Goal: Information Seeking & Learning: Learn about a topic

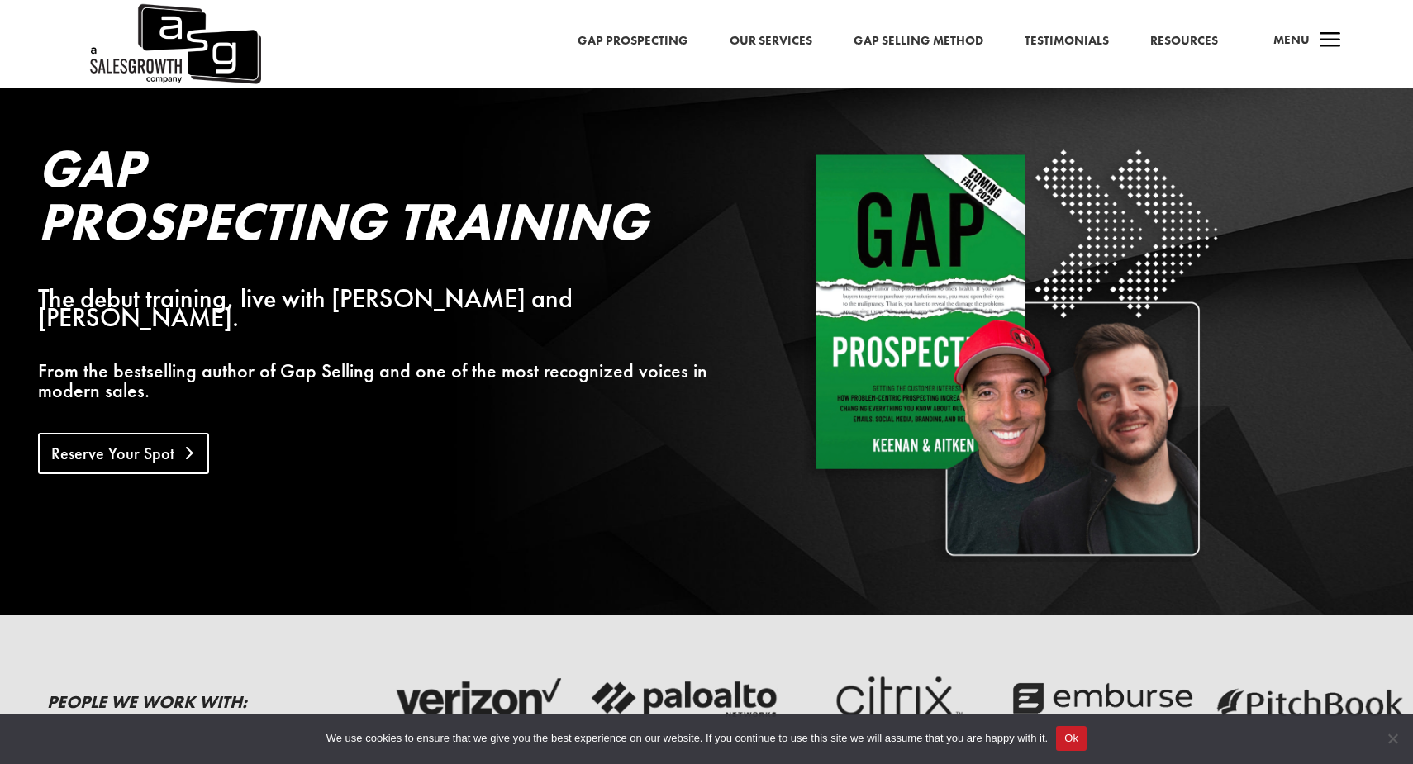
click at [170, 433] on link "Reserve Your Spot" at bounding box center [123, 453] width 171 height 41
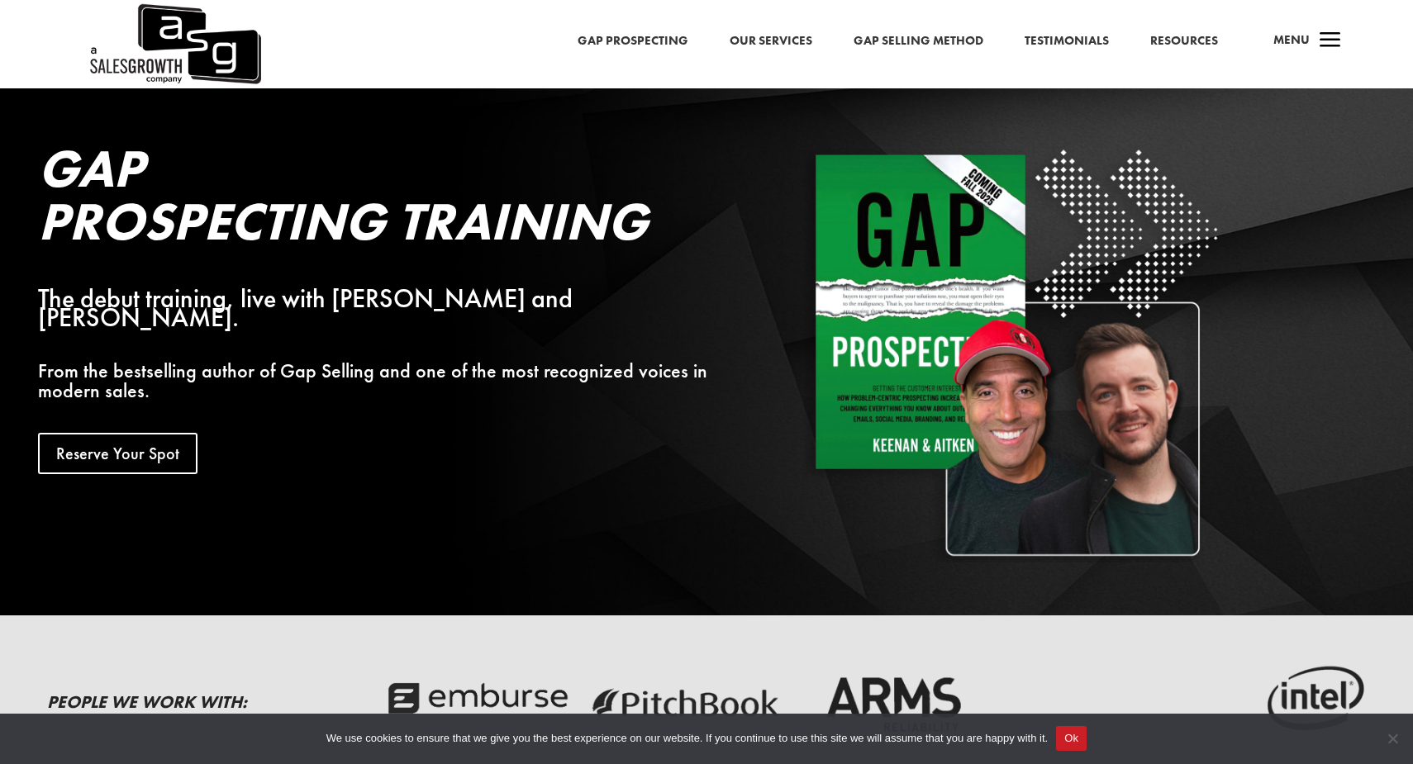
click at [640, 41] on link "Gap Prospecting" at bounding box center [633, 41] width 111 height 21
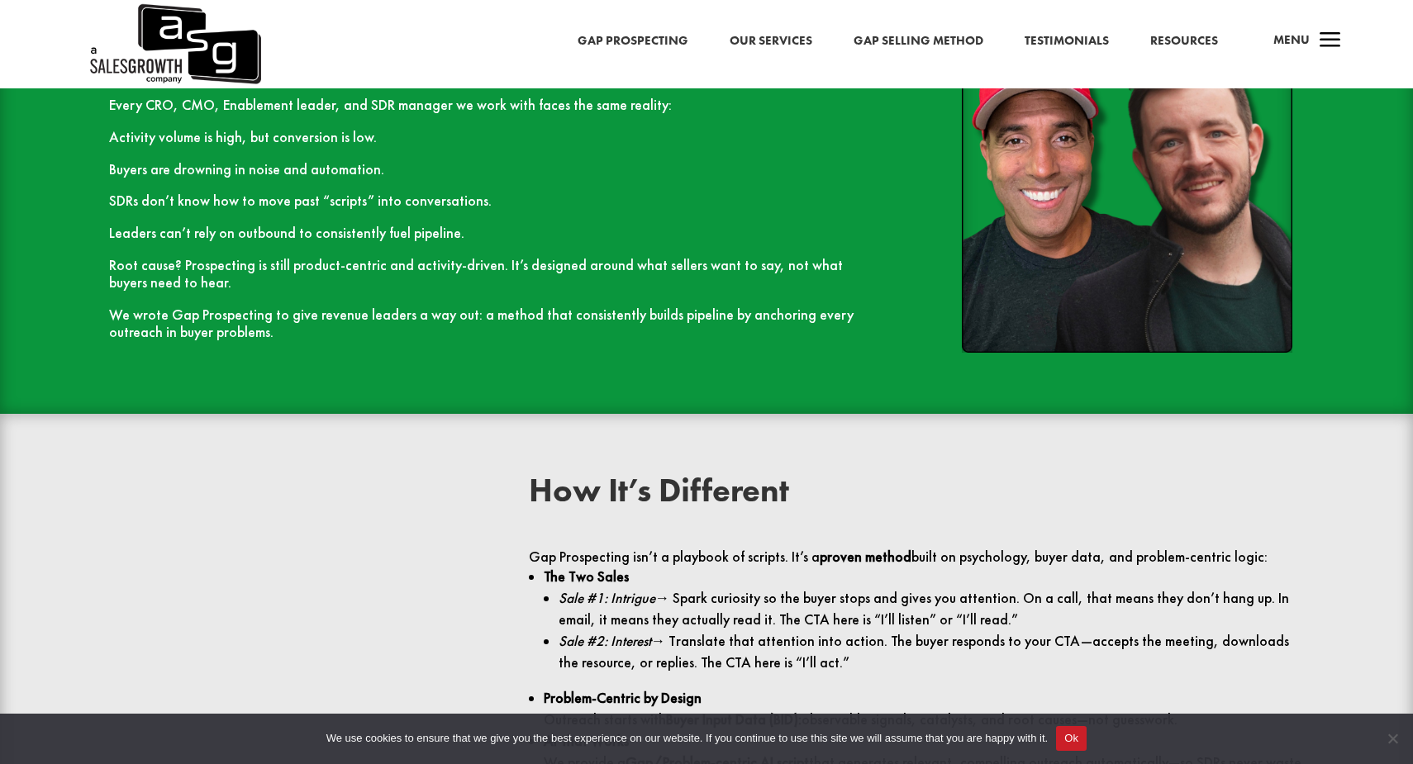
scroll to position [1689, 0]
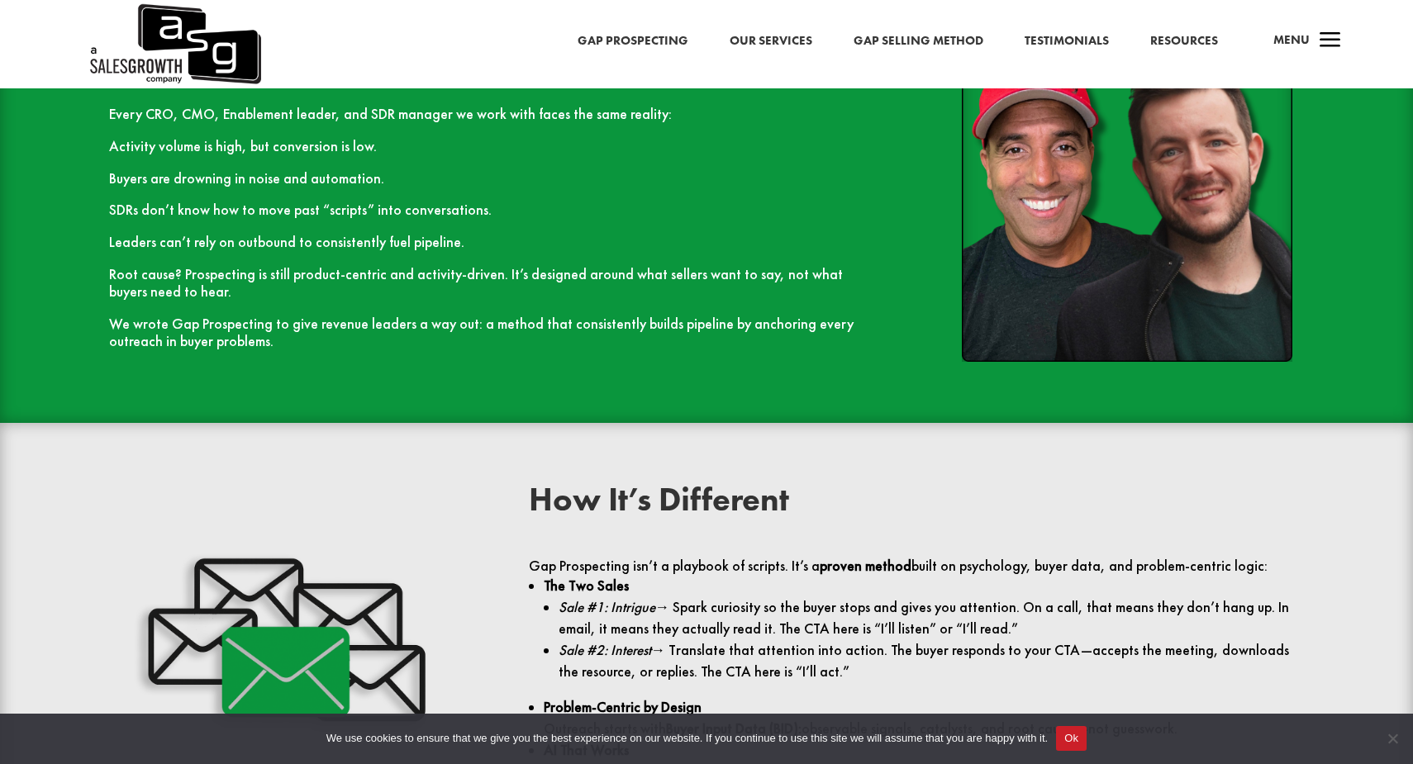
click at [1178, 39] on link "Resources" at bounding box center [1184, 41] width 68 height 21
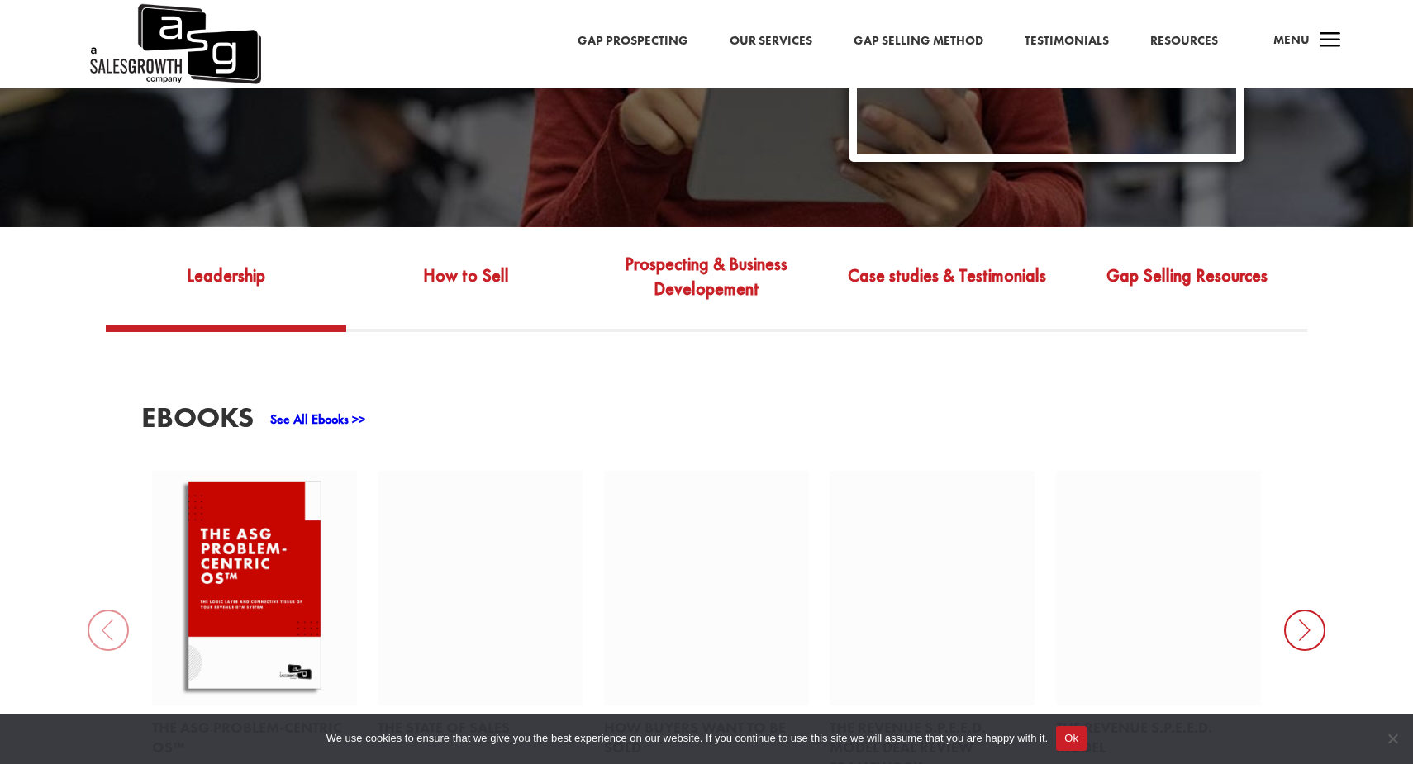
scroll to position [520, 0]
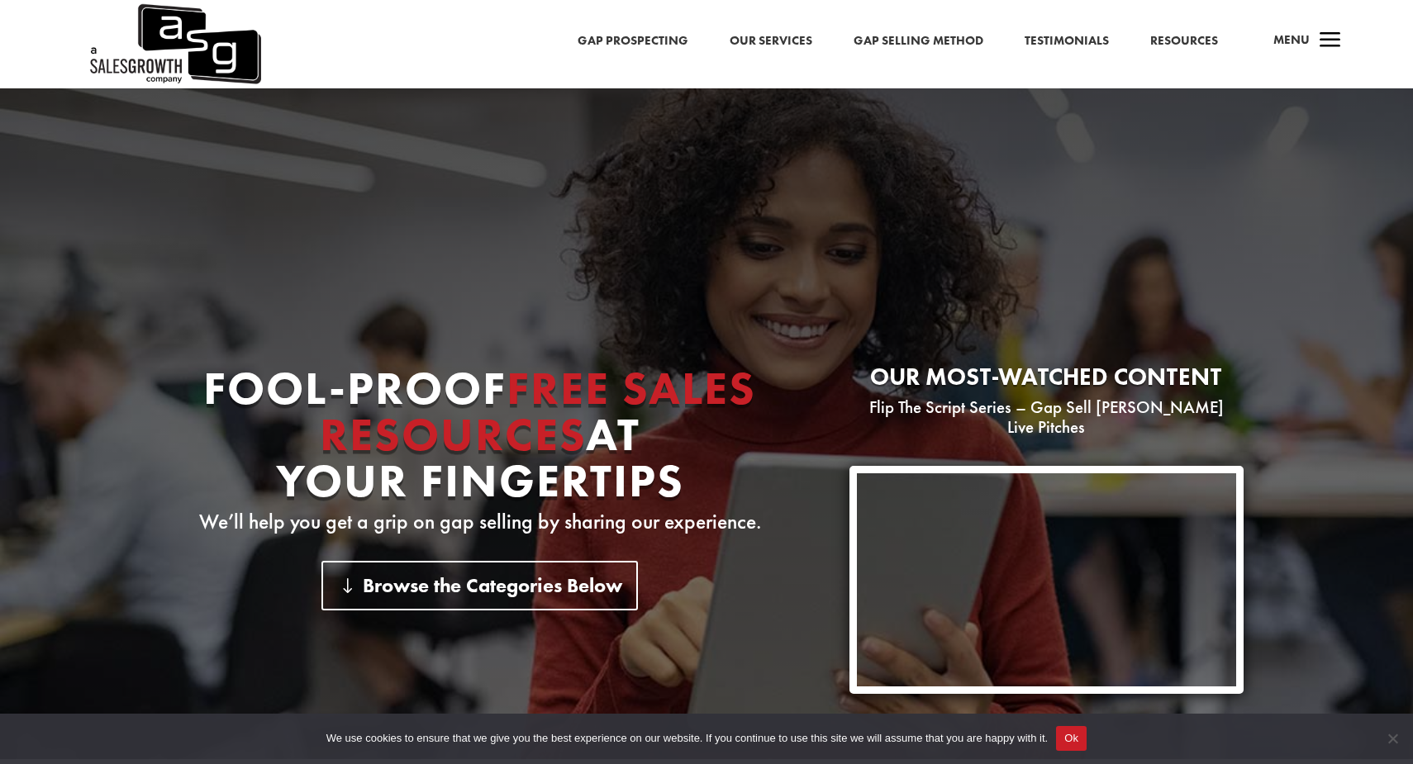
click at [630, 42] on link "Gap Prospecting" at bounding box center [633, 41] width 111 height 21
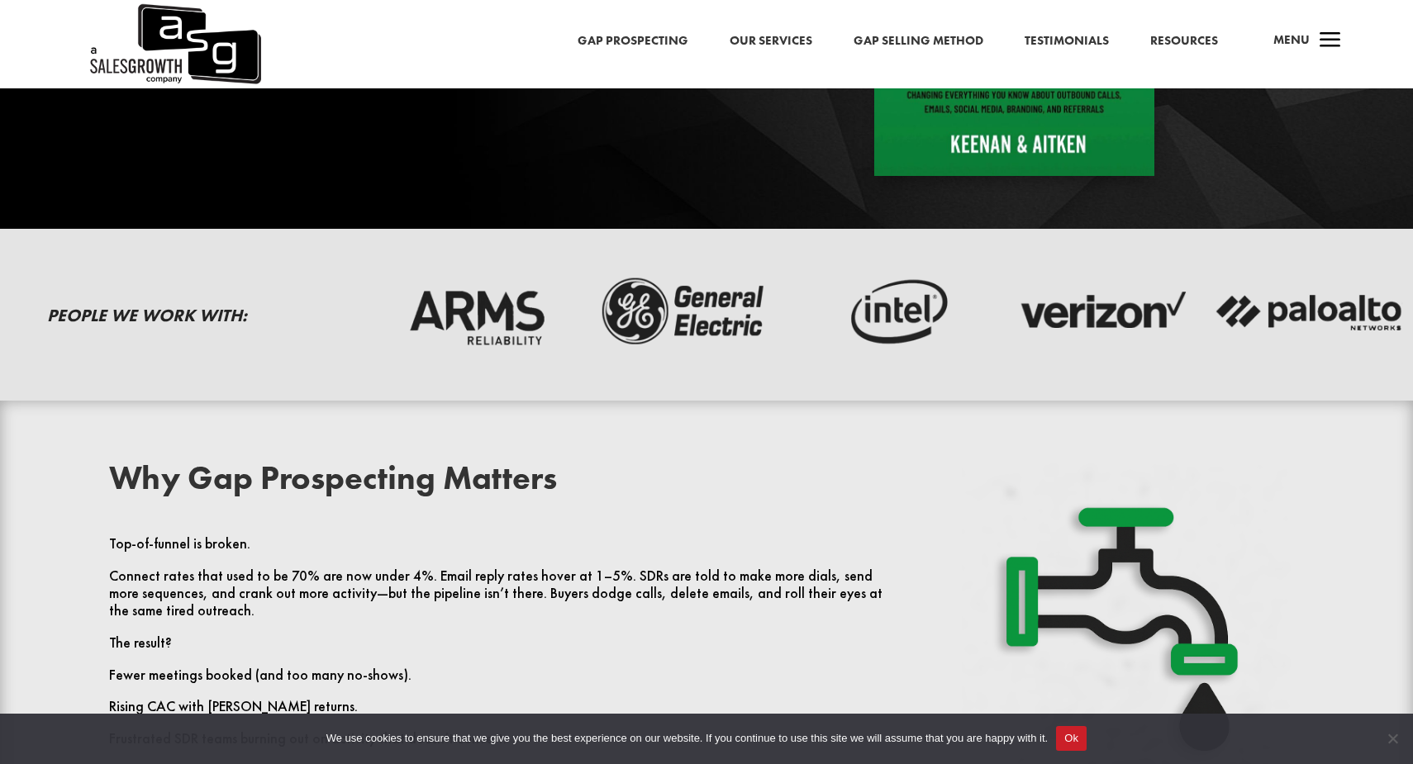
scroll to position [392, 0]
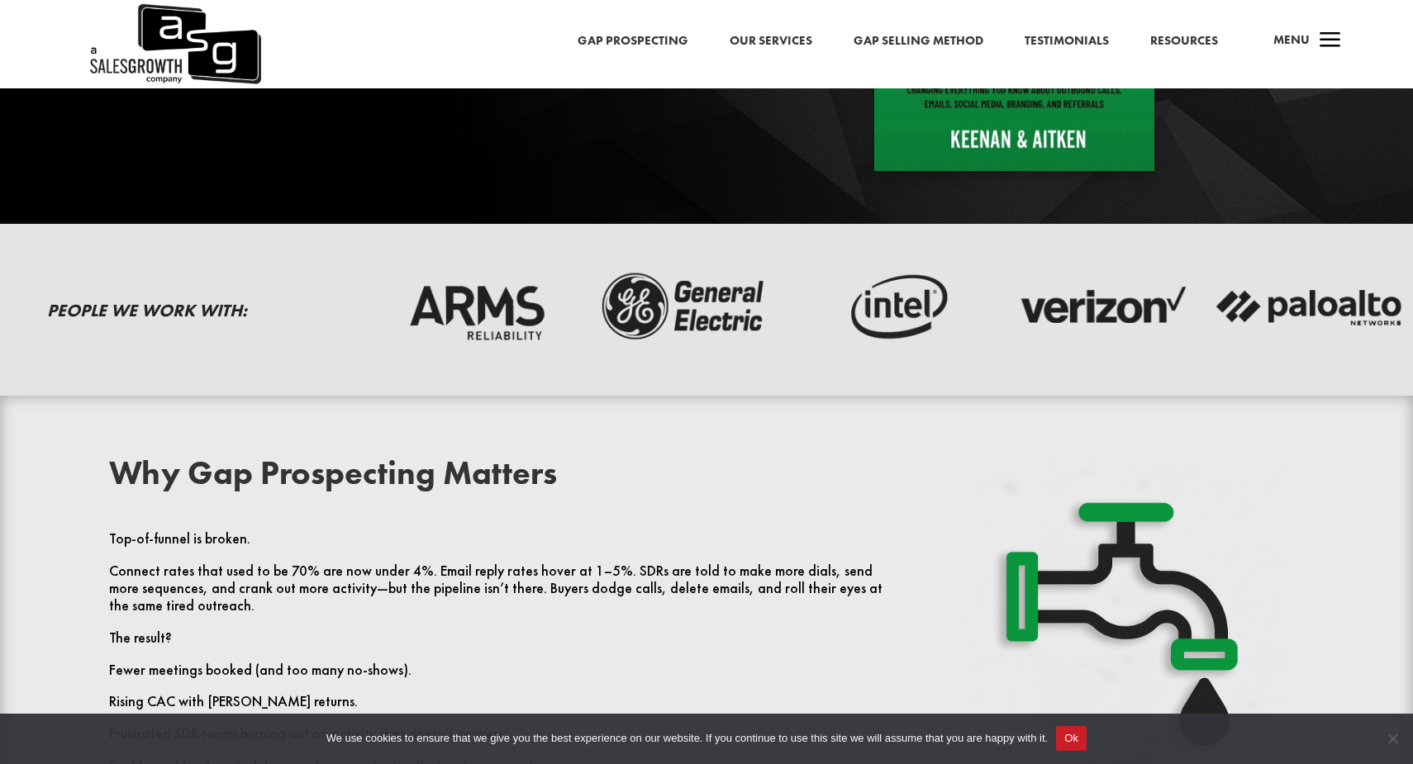
click at [771, 307] on img at bounding box center [685, 307] width 192 height 77
